Goal: Information Seeking & Learning: Compare options

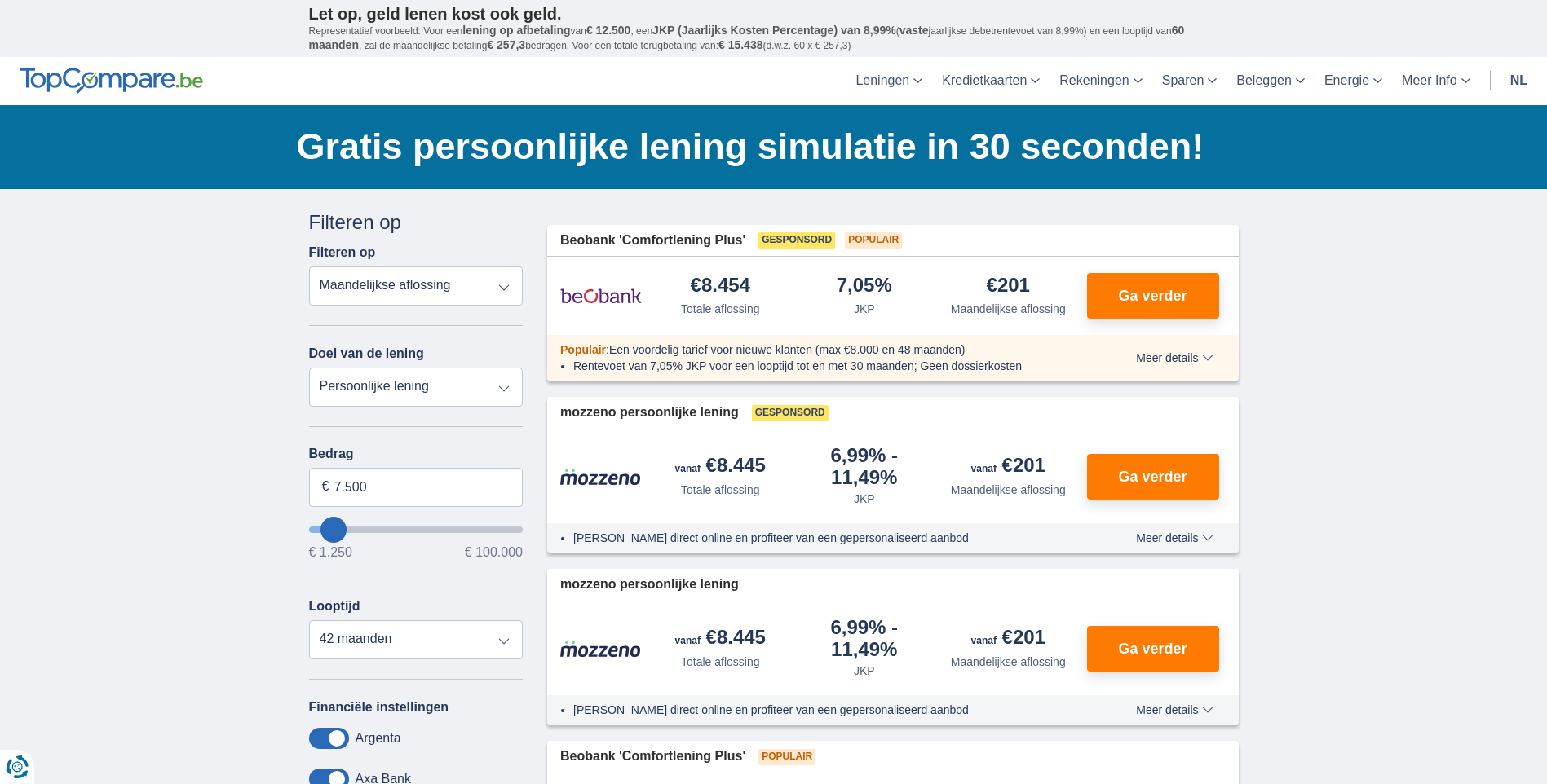
type input "26.250"
type input "26250"
select select "120"
type input "26250"
click at [370, 531] on input "wantToBorrow" at bounding box center [416, 530] width 215 height 6
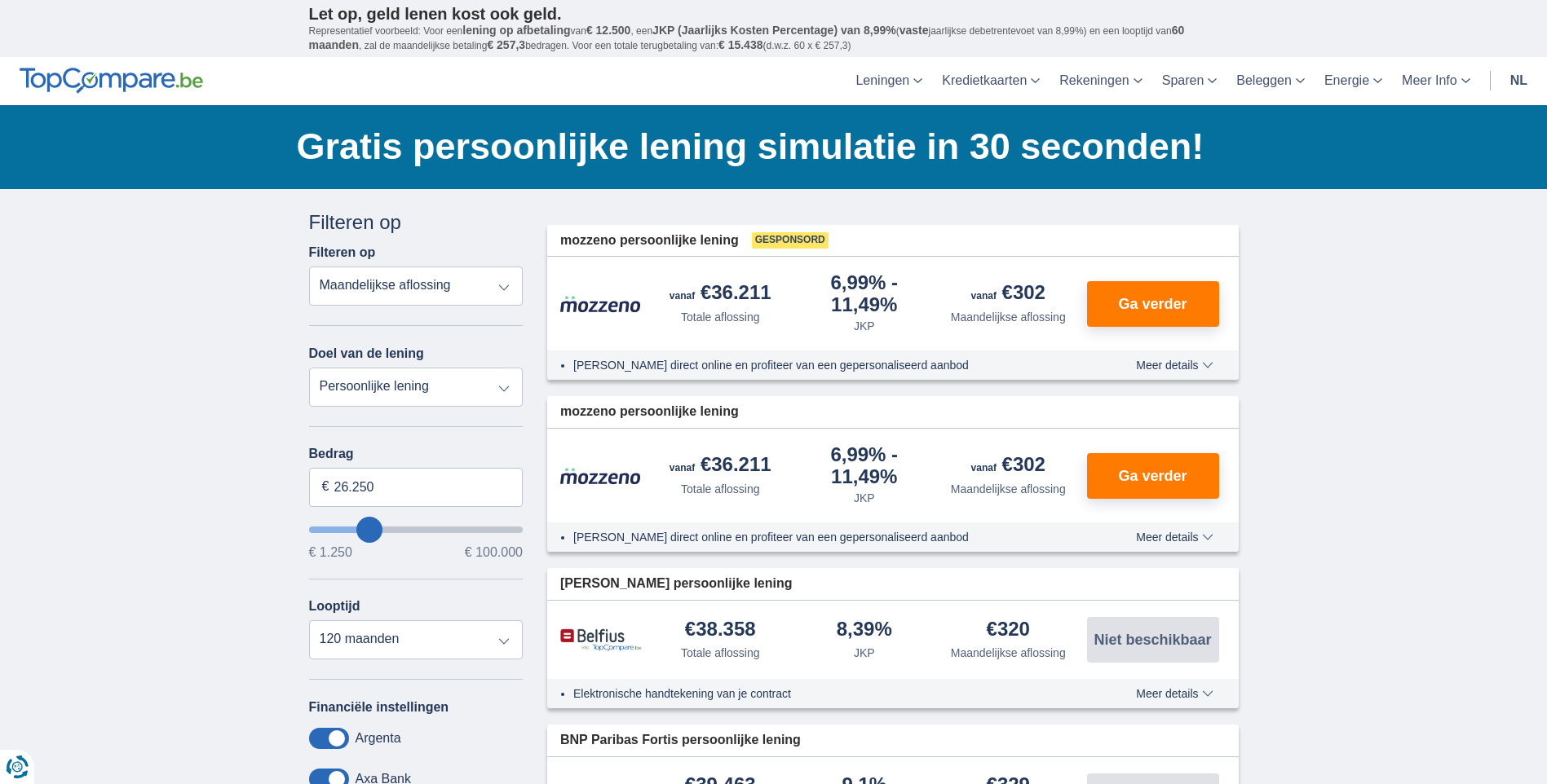
type input "15.250"
type input "15250"
select select "84"
type input "15250"
click at [348, 527] on input "wantToBorrow" at bounding box center [416, 530] width 215 height 6
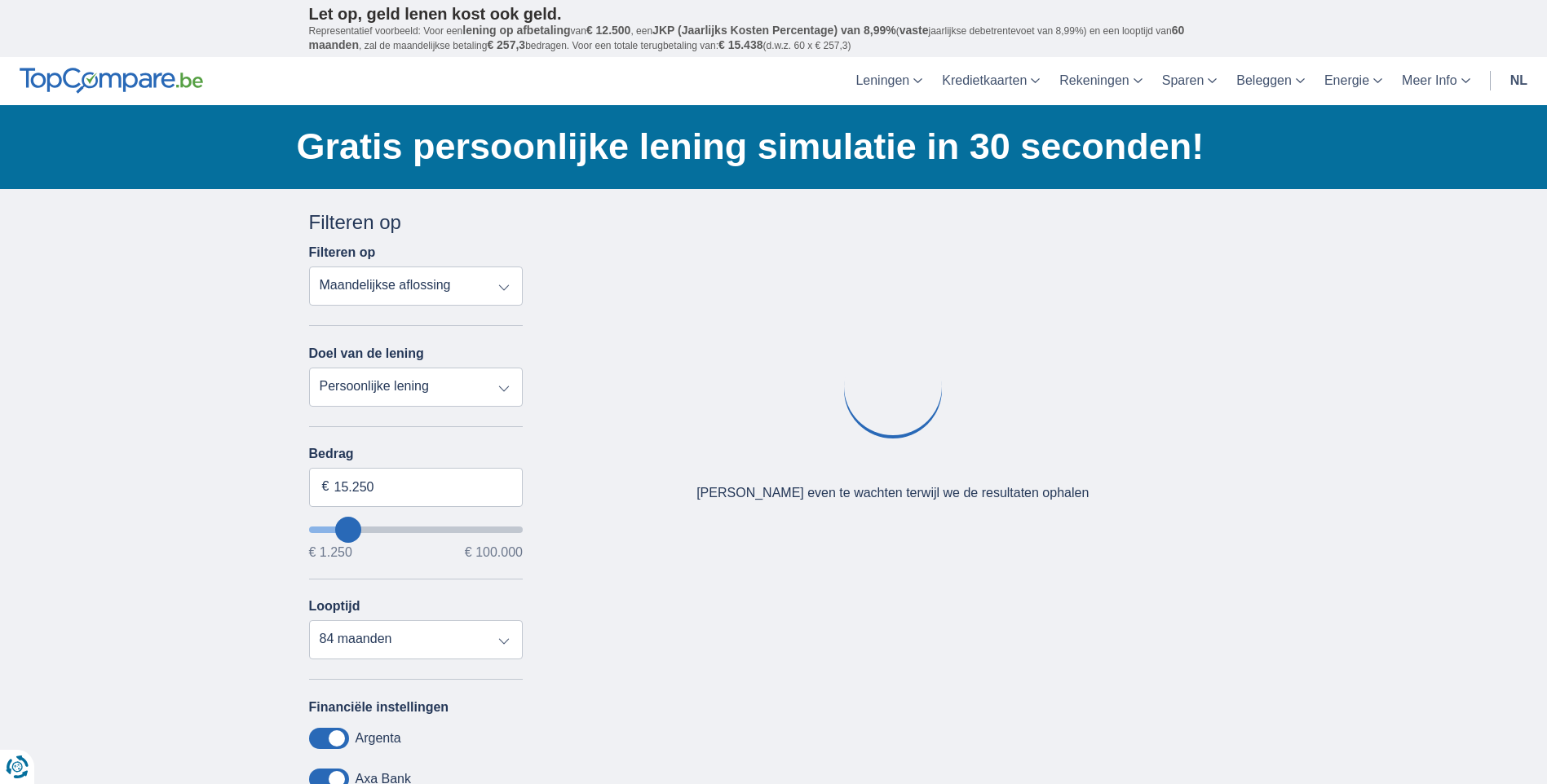
click at [359, 527] on input "wantToBorrow" at bounding box center [416, 530] width 215 height 6
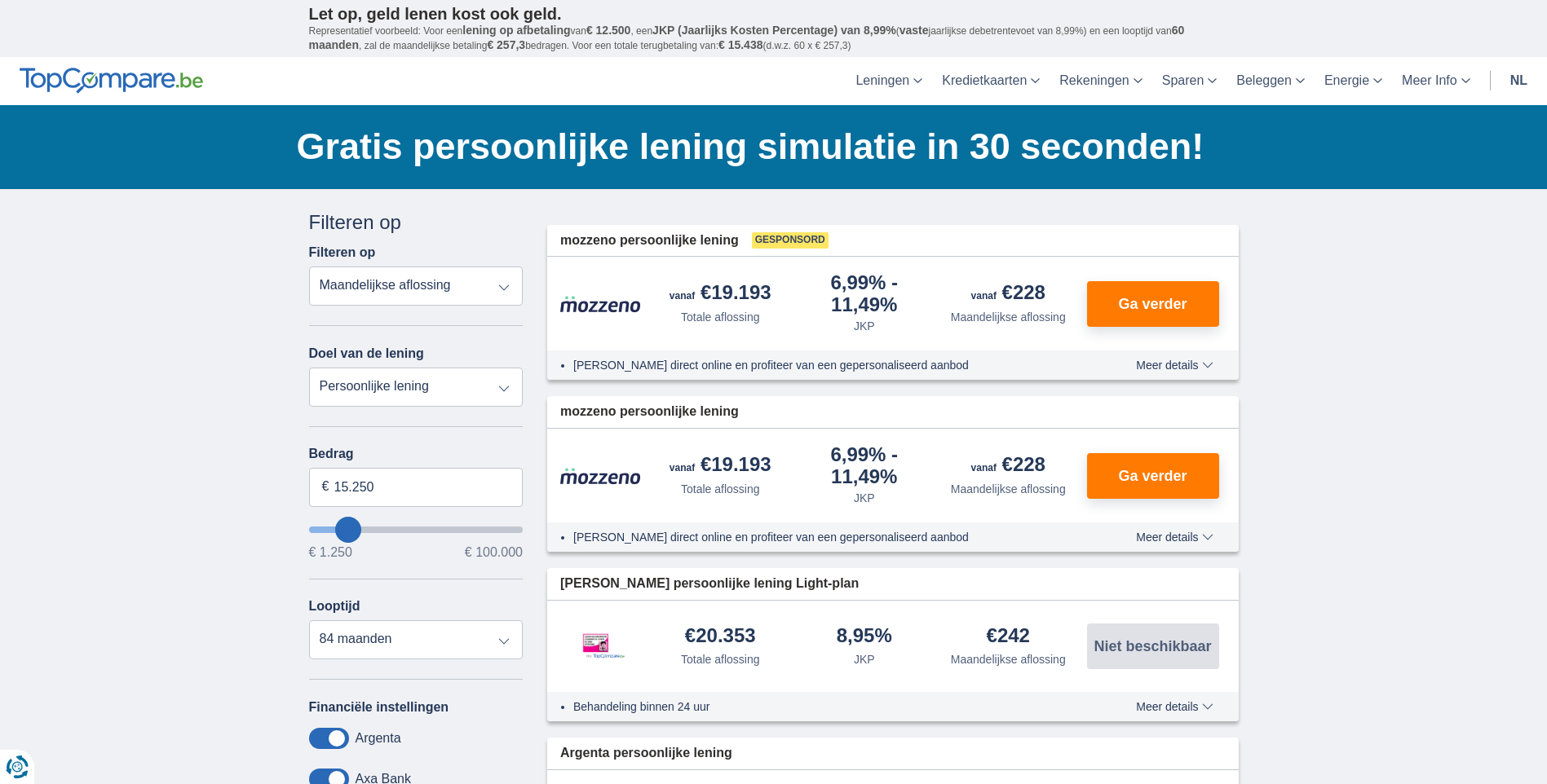
type input "23.250"
type input "23250"
select select "120"
click at [364, 527] on input "wantToBorrow" at bounding box center [416, 530] width 215 height 6
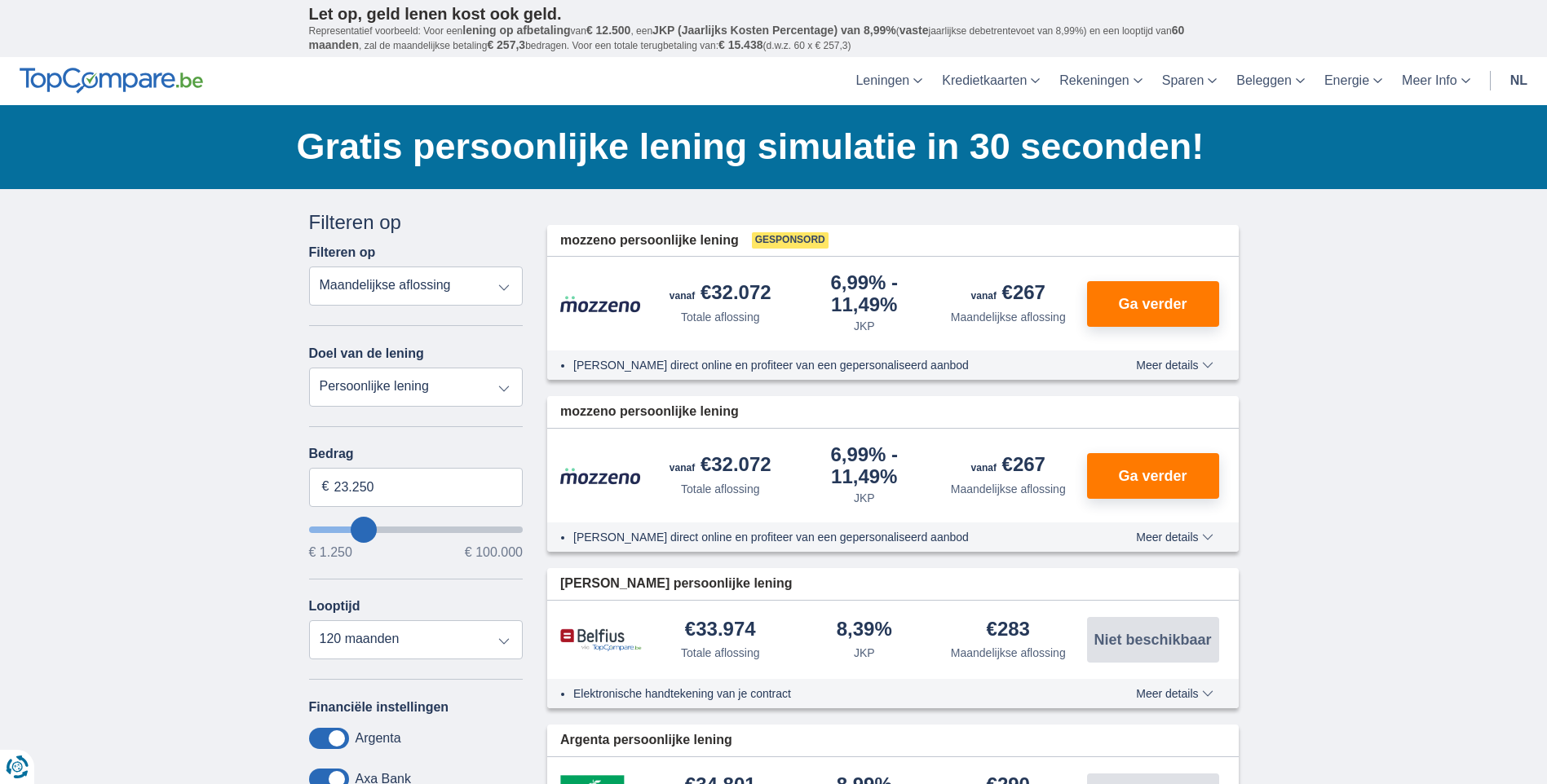
type input "21250"
type input "21.250"
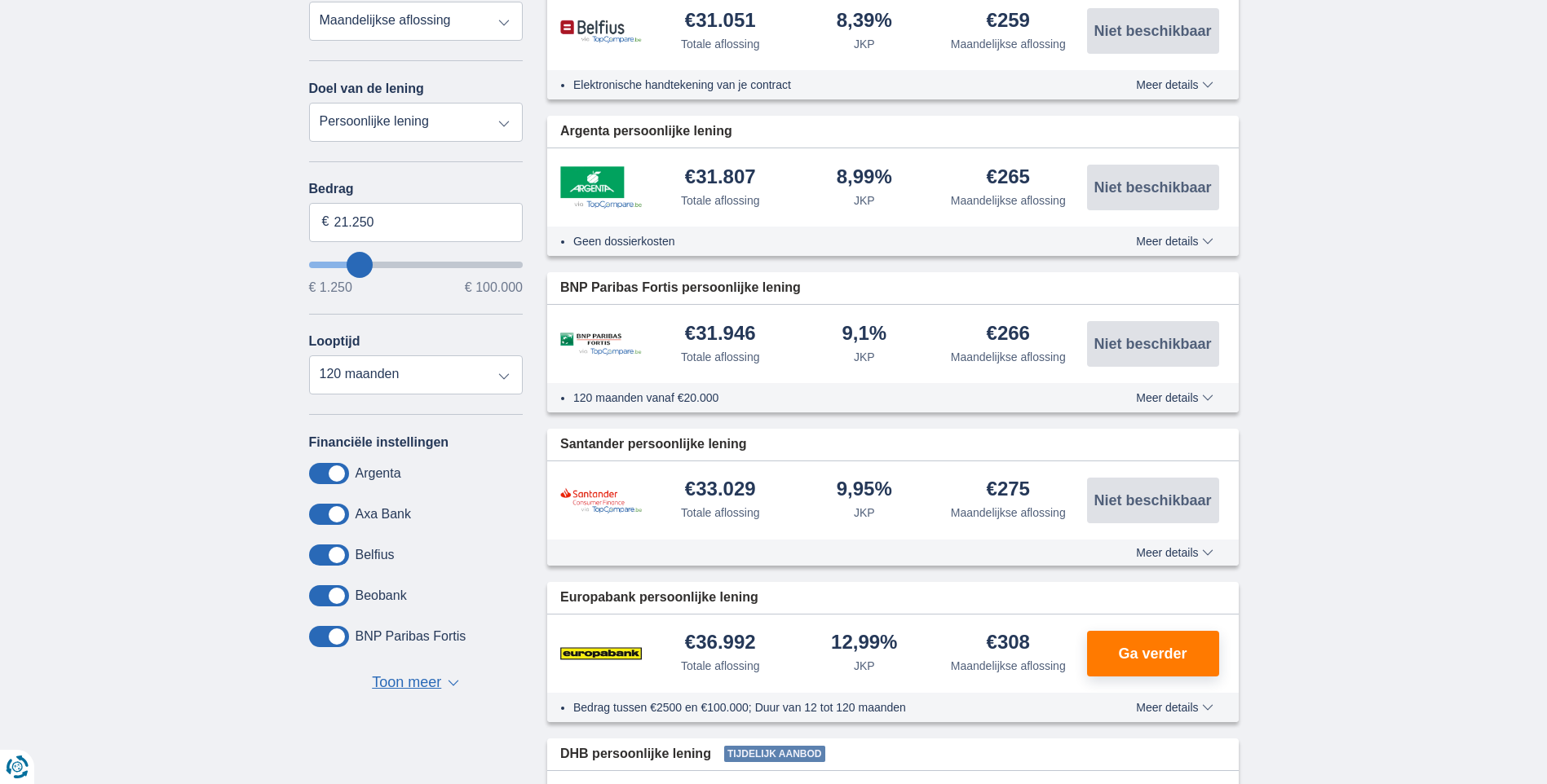
scroll to position [322, 0]
